Goal: Task Accomplishment & Management: Use online tool/utility

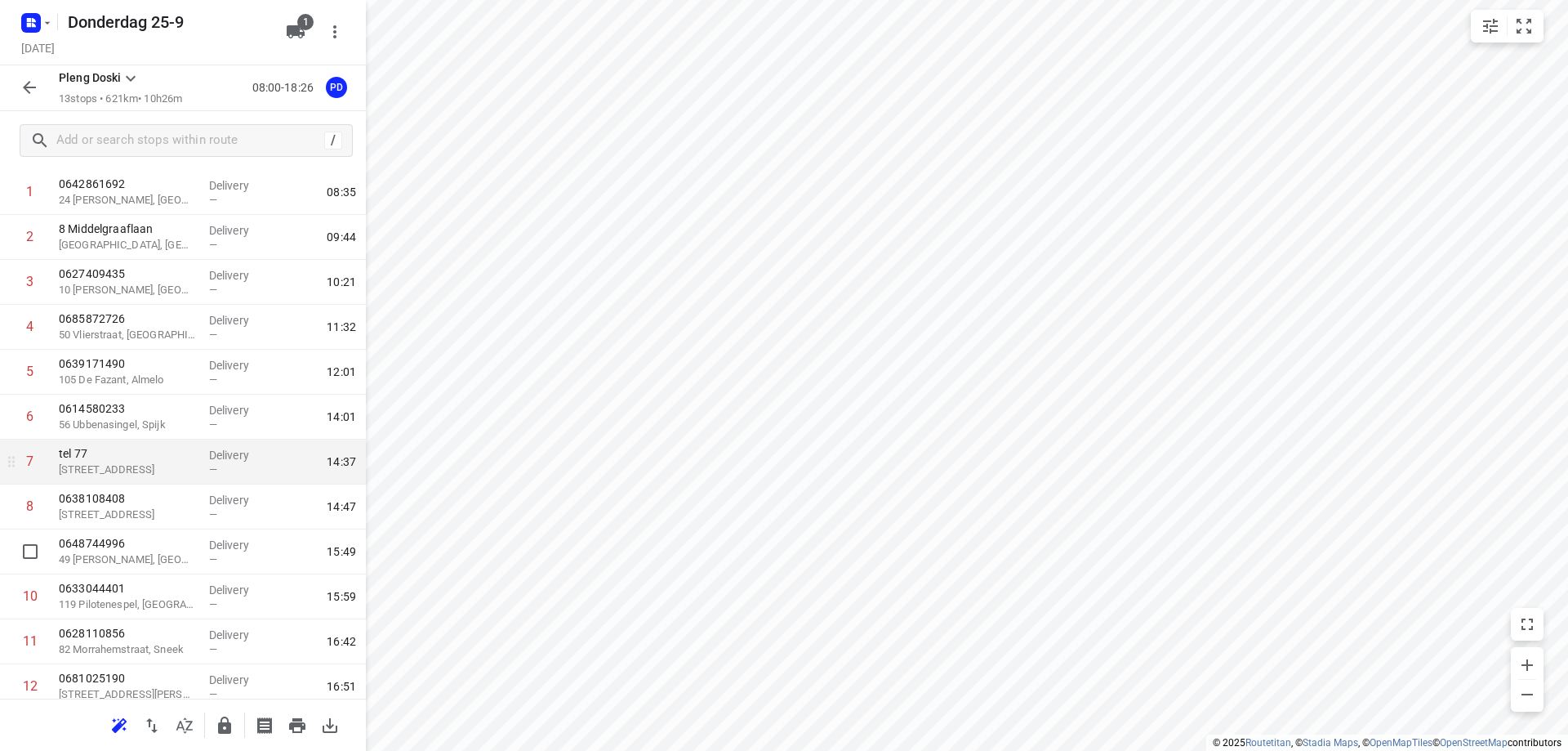
scroll to position [163, 0]
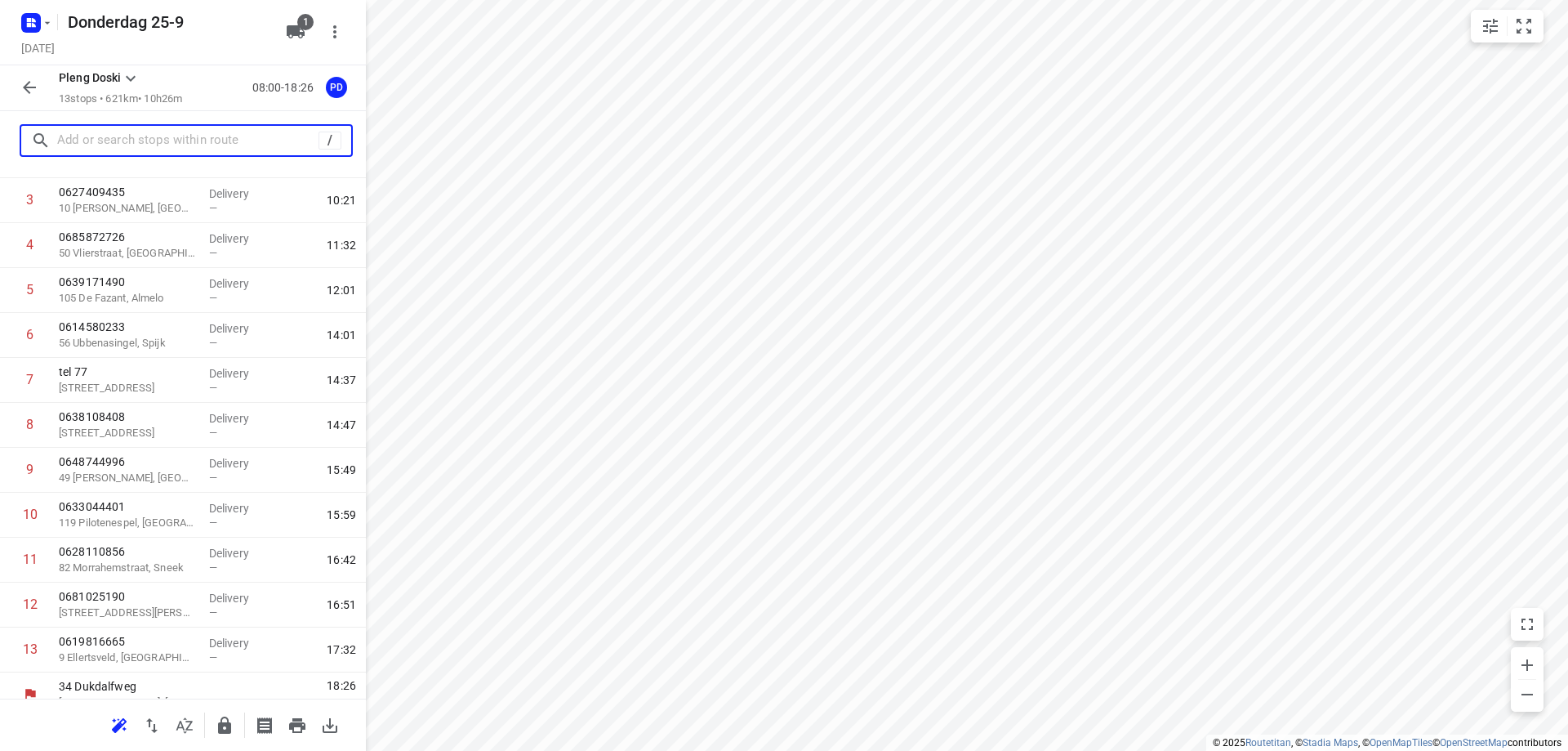
click at [154, 142] on input "text" at bounding box center [188, 141] width 261 height 25
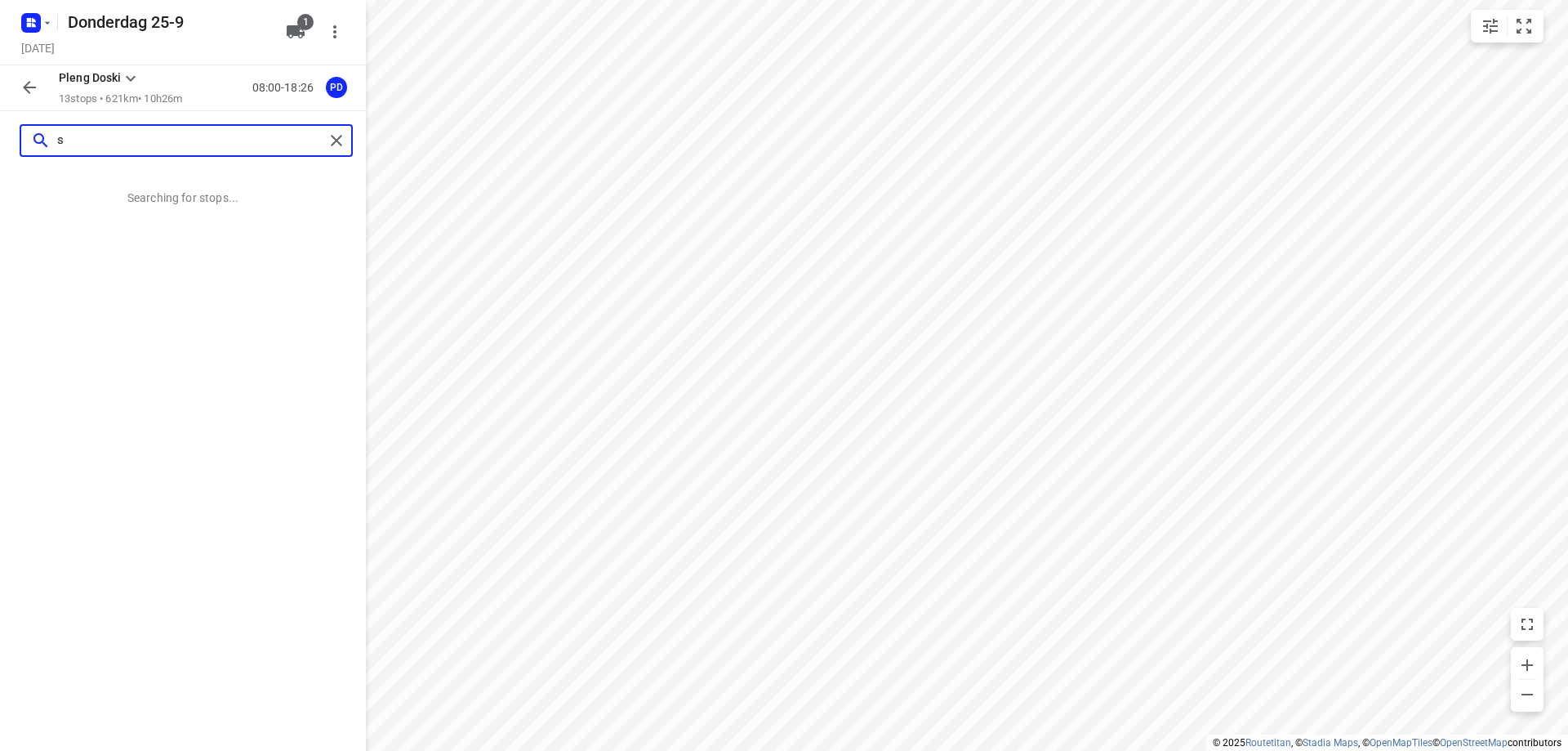
scroll to position [0, 0]
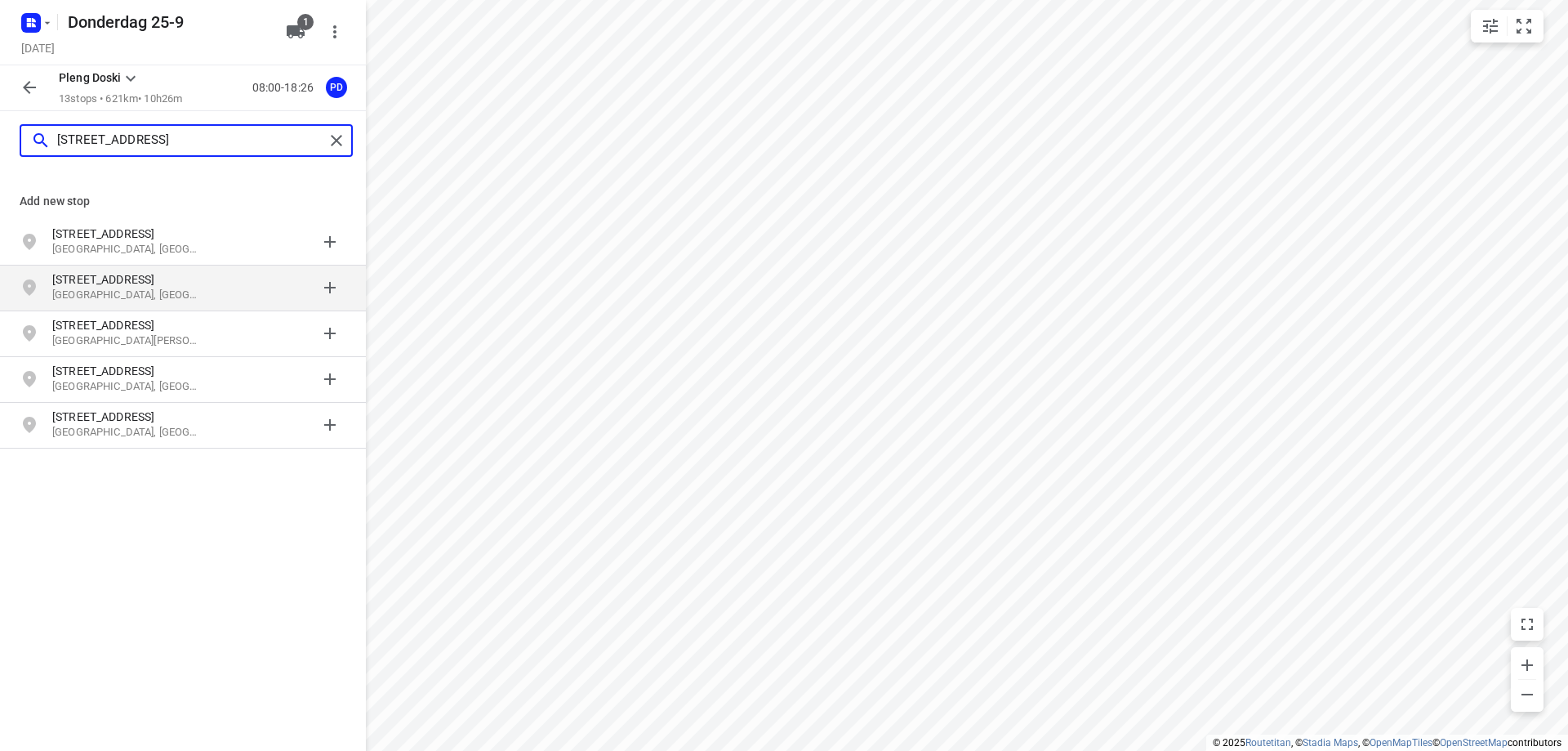
type input "[STREET_ADDRESS]"
click at [147, 277] on p "[STREET_ADDRESS]" at bounding box center [127, 279] width 150 height 16
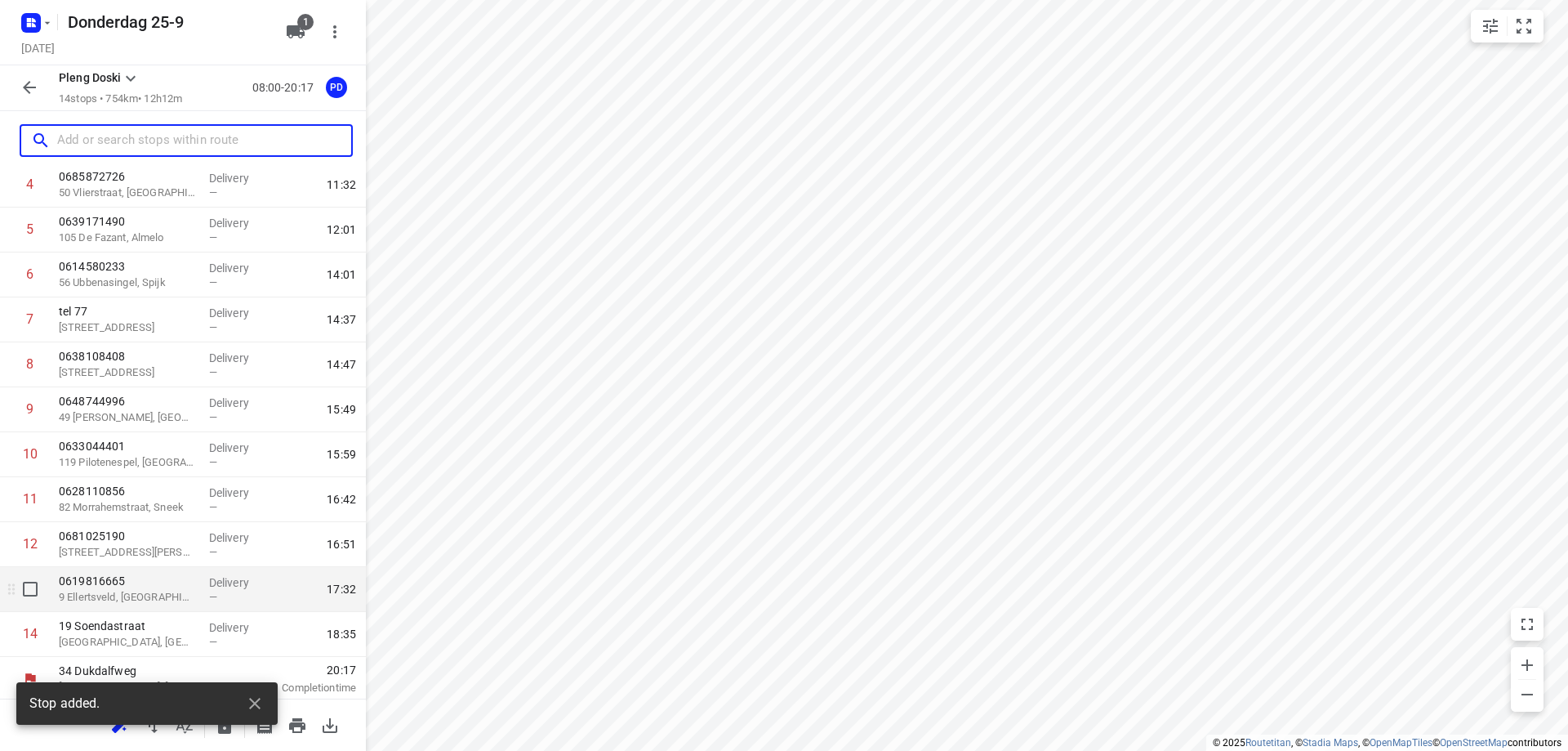
scroll to position [227, 0]
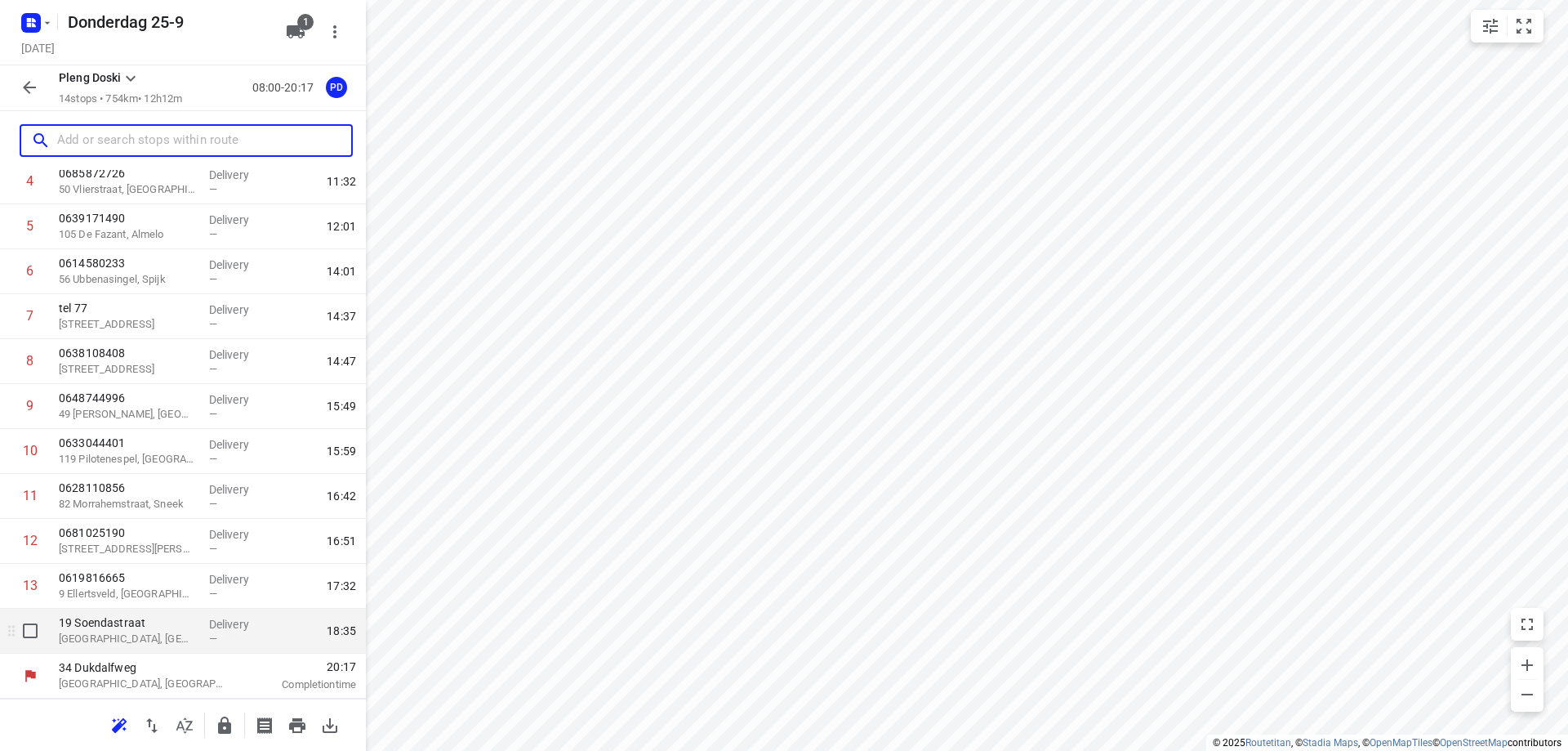
click at [228, 633] on div "—" at bounding box center [239, 638] width 60 height 12
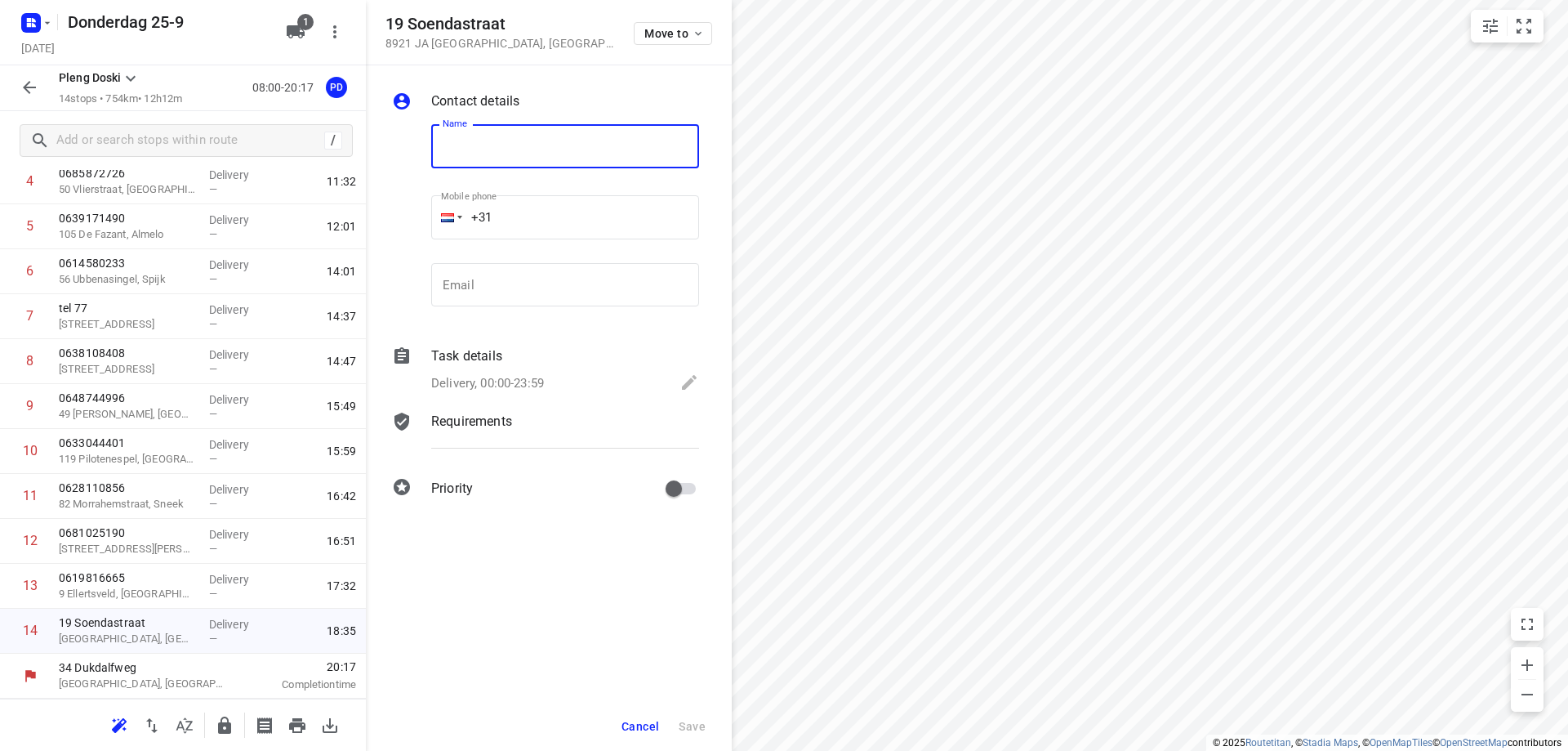
click at [648, 725] on span "Cancel" at bounding box center [640, 726] width 38 height 13
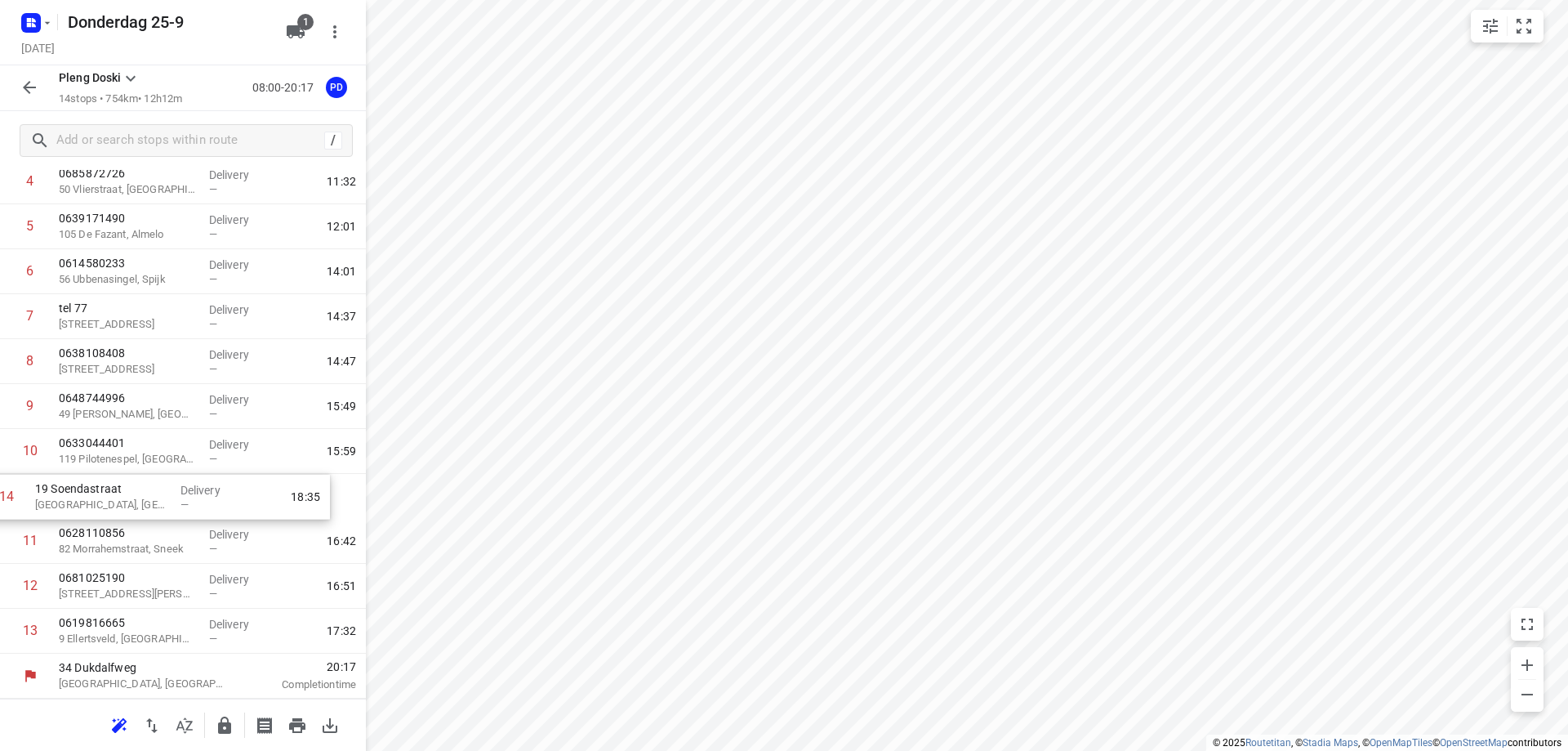
drag, startPoint x: 107, startPoint y: 633, endPoint x: 85, endPoint y: 487, distance: 147.6
click at [85, 487] on div "1 0642861692 24 Wiardi Beckmanstraat, Soest Delivery — 08:35 2 [GEOGRAPHIC_DATA…" at bounding box center [183, 339] width 366 height 629
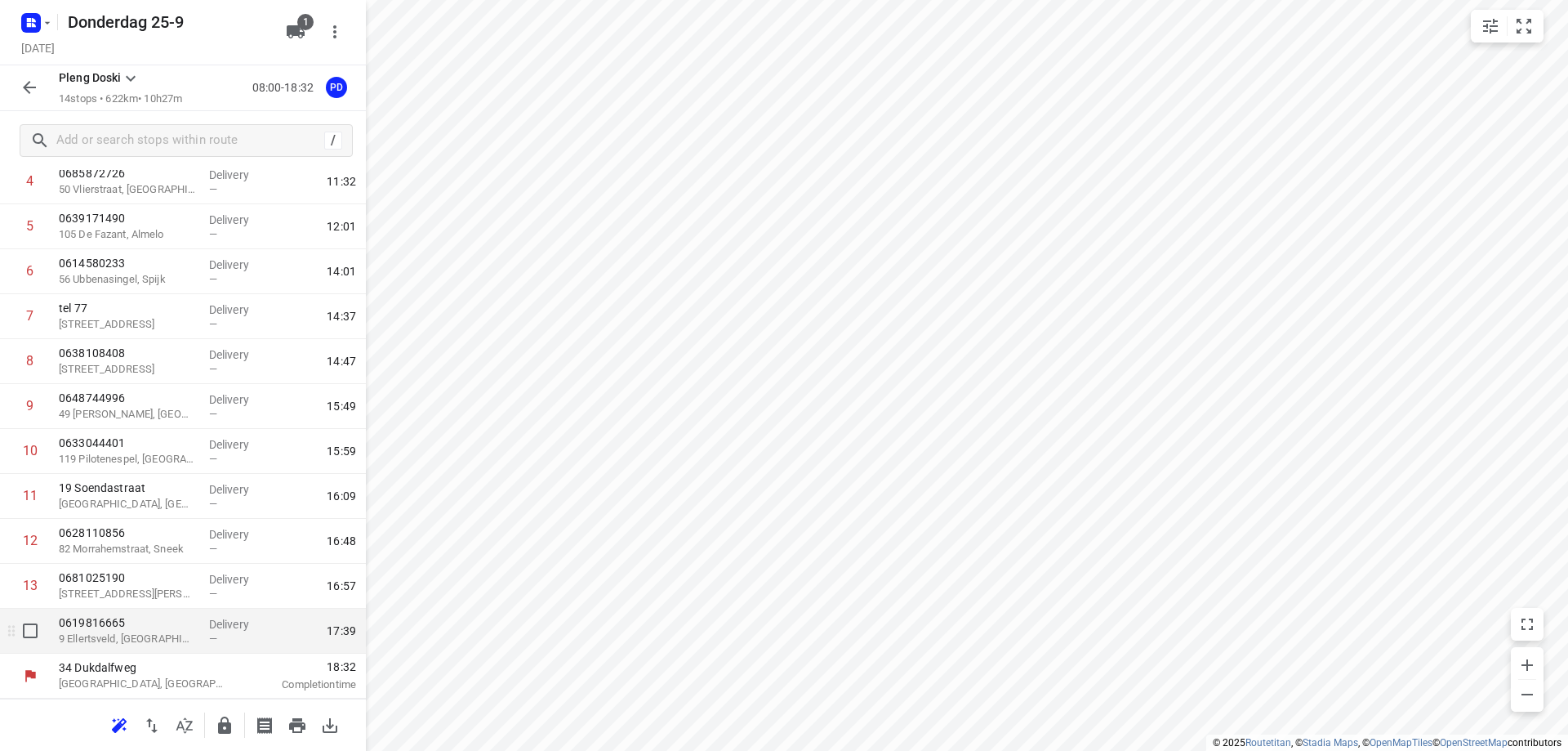
scroll to position [0, 0]
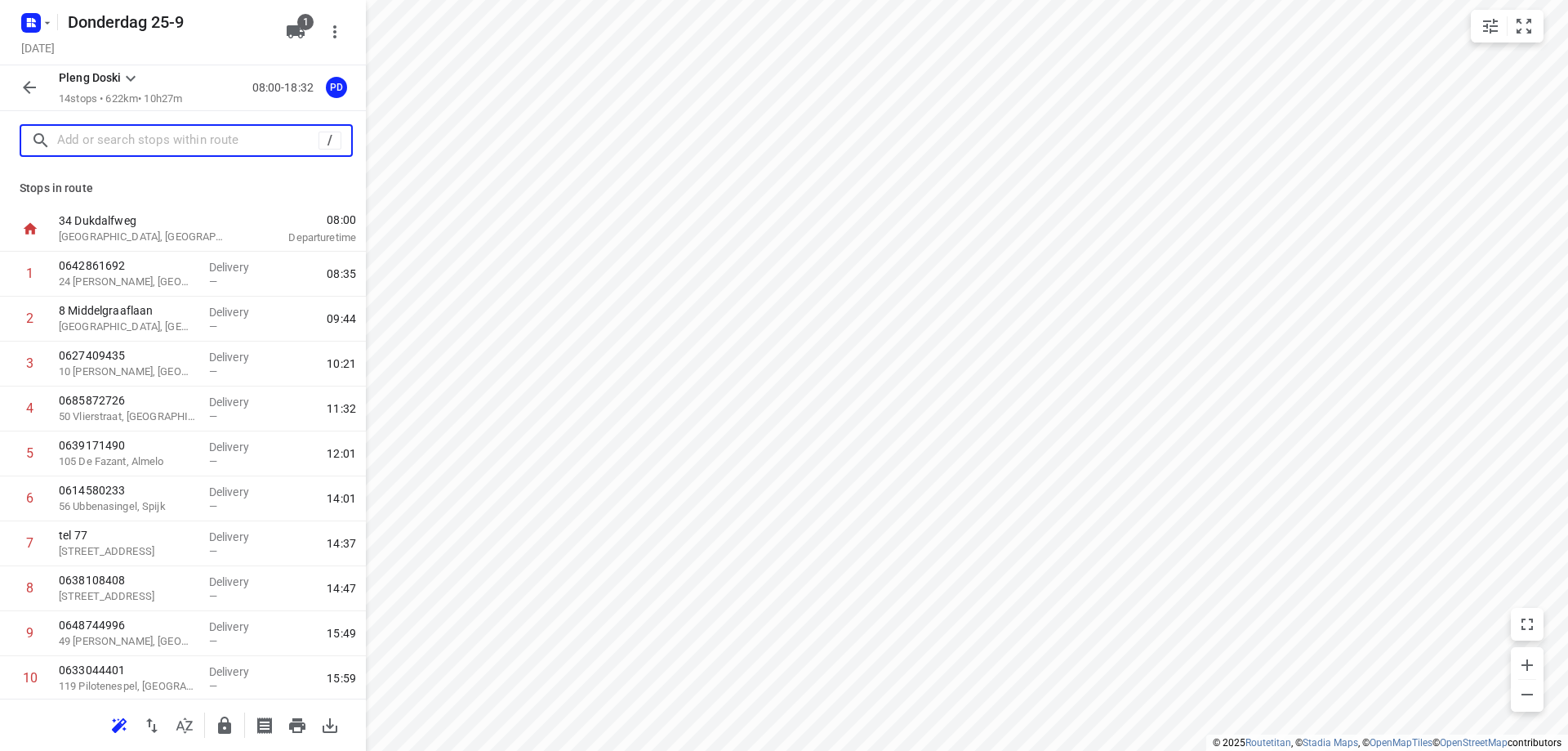
click at [167, 146] on input "text" at bounding box center [188, 141] width 261 height 25
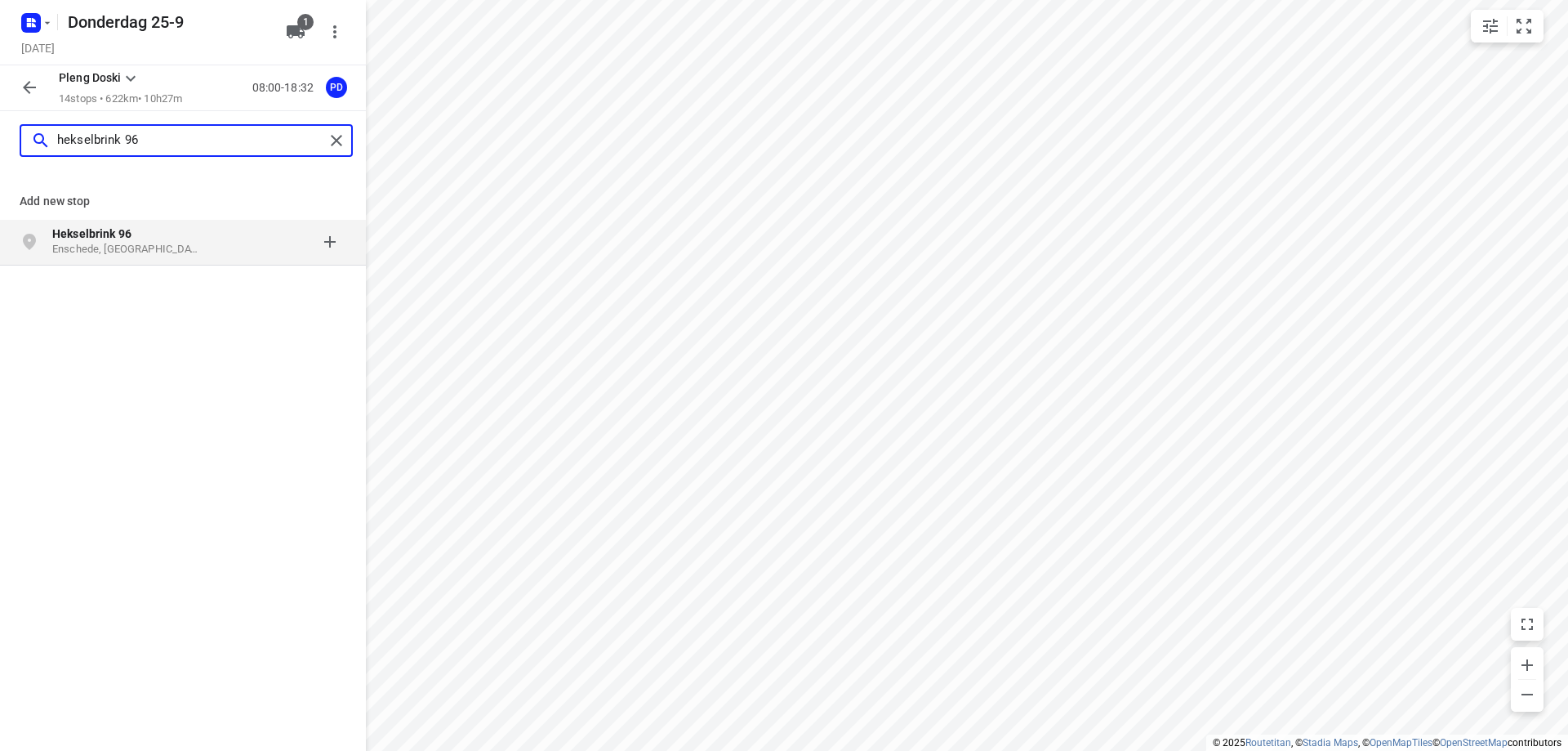
type input "hekselbrink 96"
click at [130, 244] on p "Enschede, [GEOGRAPHIC_DATA]" at bounding box center [127, 249] width 150 height 16
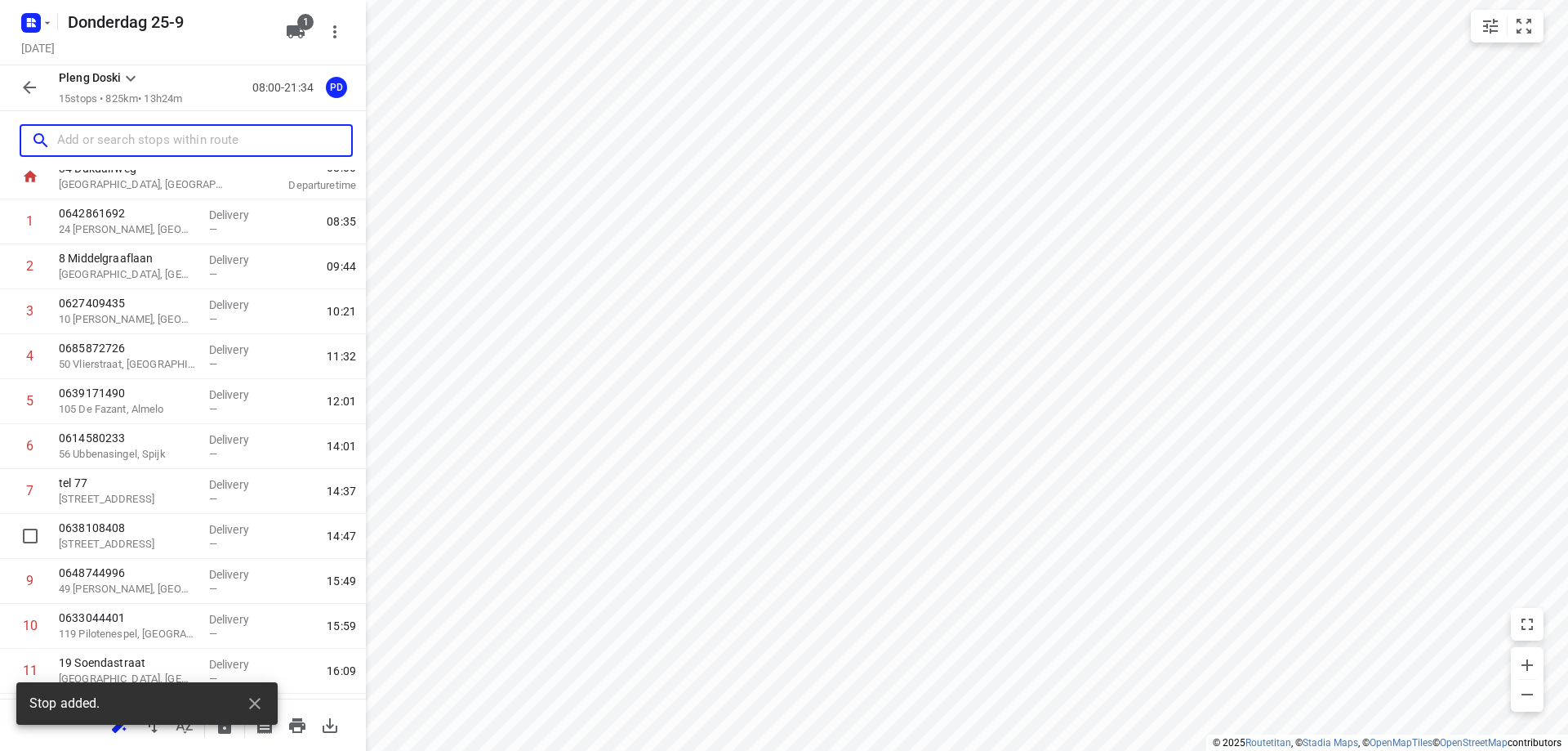
scroll to position [272, 0]
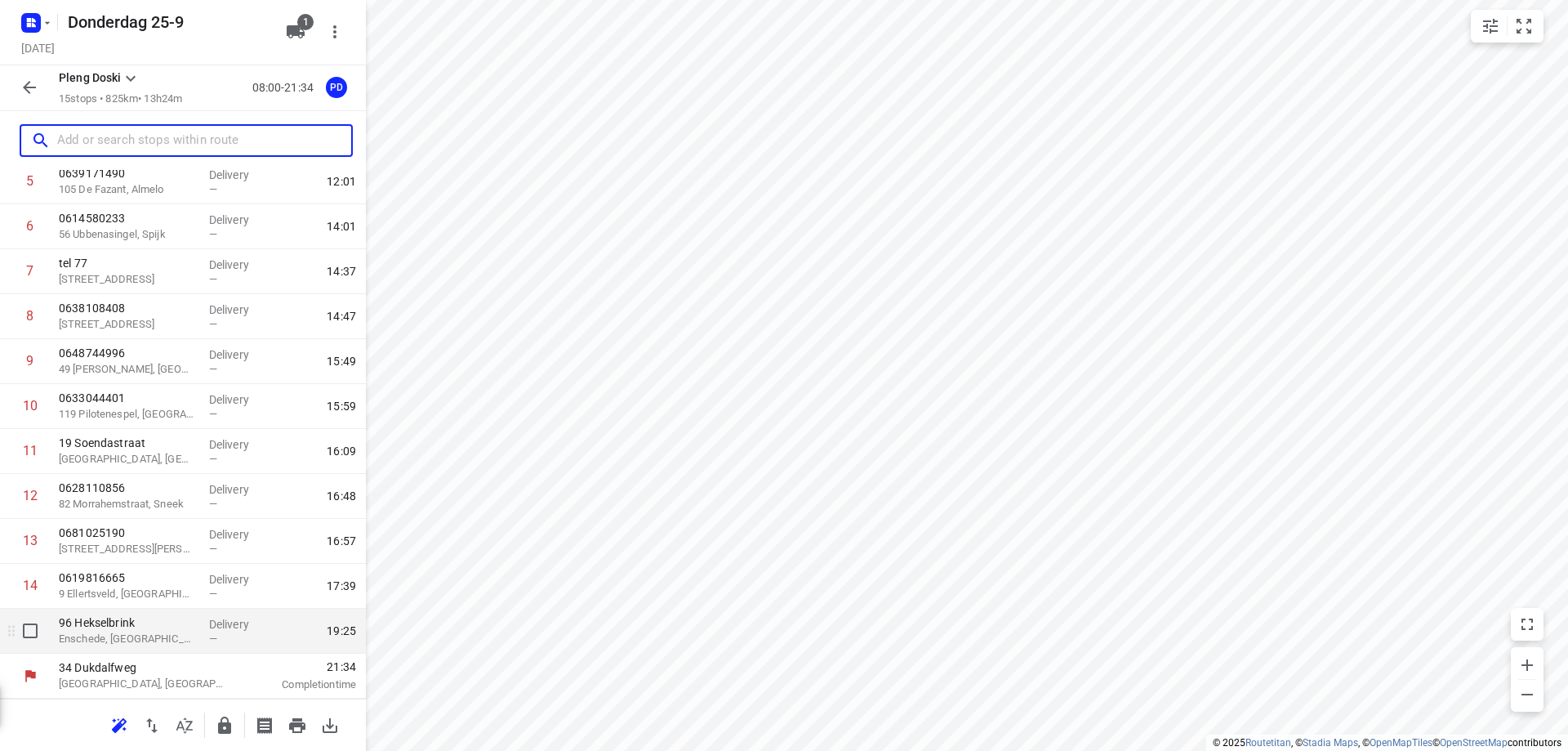
click at [174, 646] on p "Enschede, [GEOGRAPHIC_DATA]" at bounding box center [127, 639] width 137 height 16
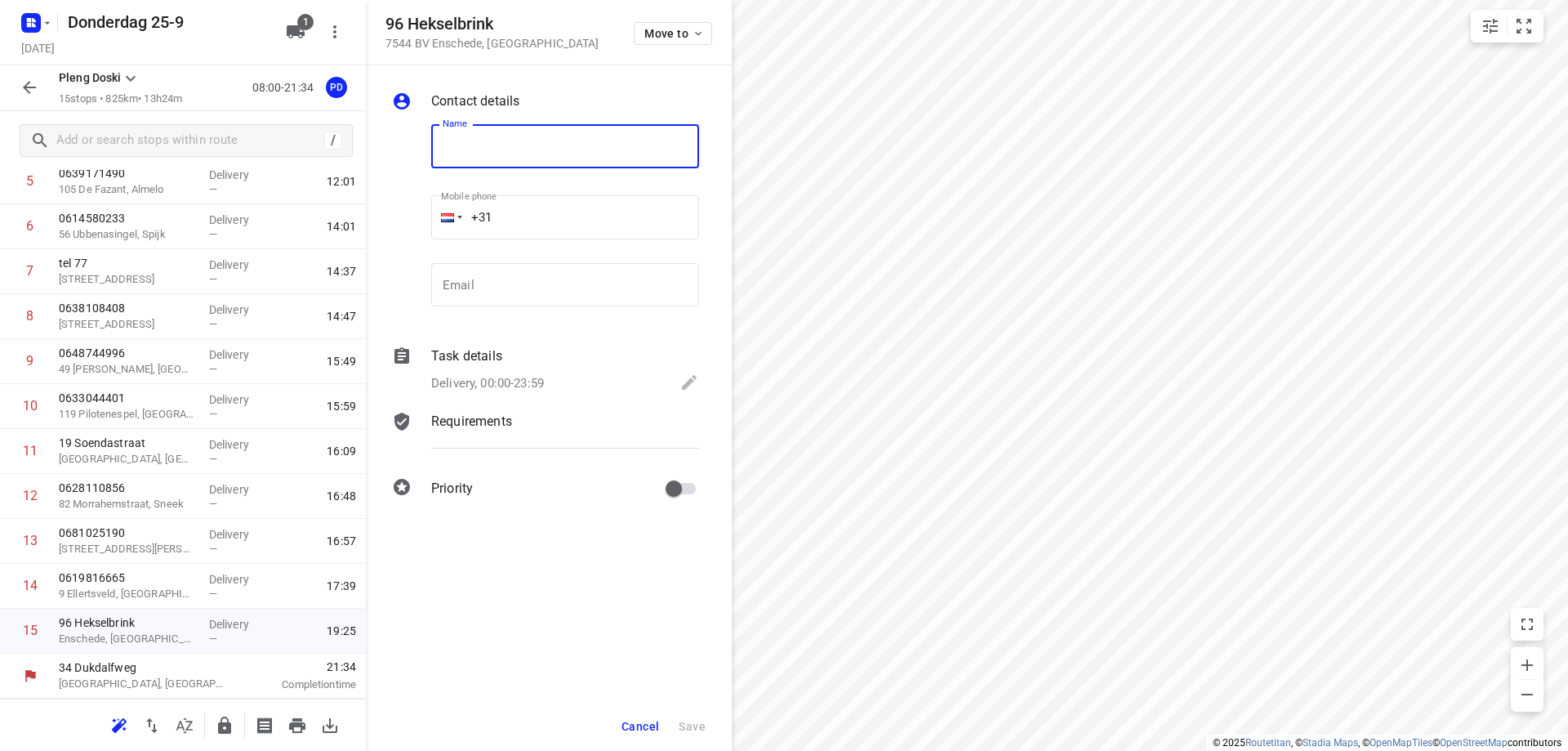
click at [634, 718] on button "Cancel" at bounding box center [640, 726] width 51 height 29
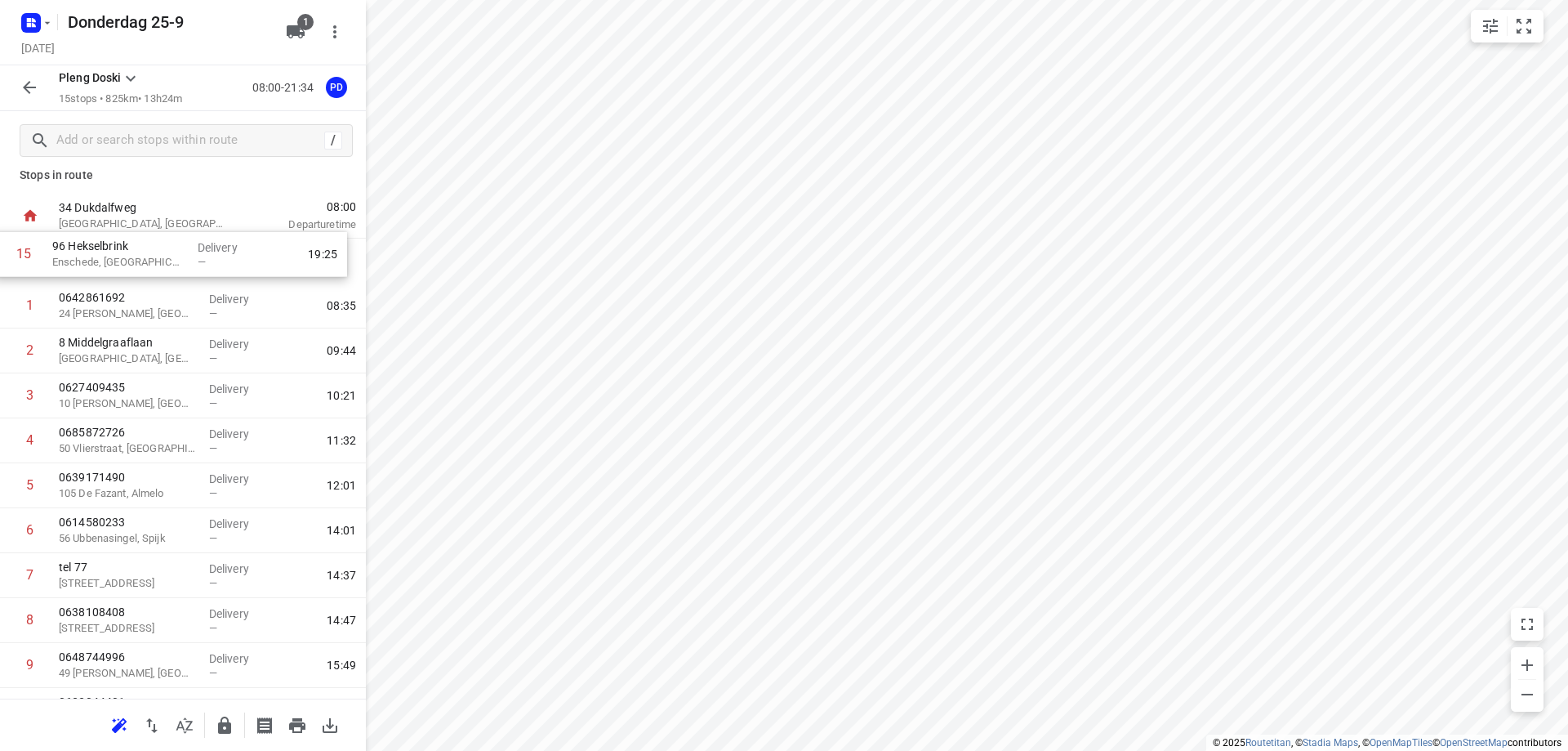
scroll to position [11, 0]
drag, startPoint x: 115, startPoint y: 643, endPoint x: 129, endPoint y: 402, distance: 241.4
click at [129, 402] on div "1 0642861692 24 Wiardi Beckmanstraat, Soest Delivery — 08:35 2 [GEOGRAPHIC_DATA…" at bounding box center [183, 578] width 366 height 674
